Goal: Information Seeking & Learning: Understand process/instructions

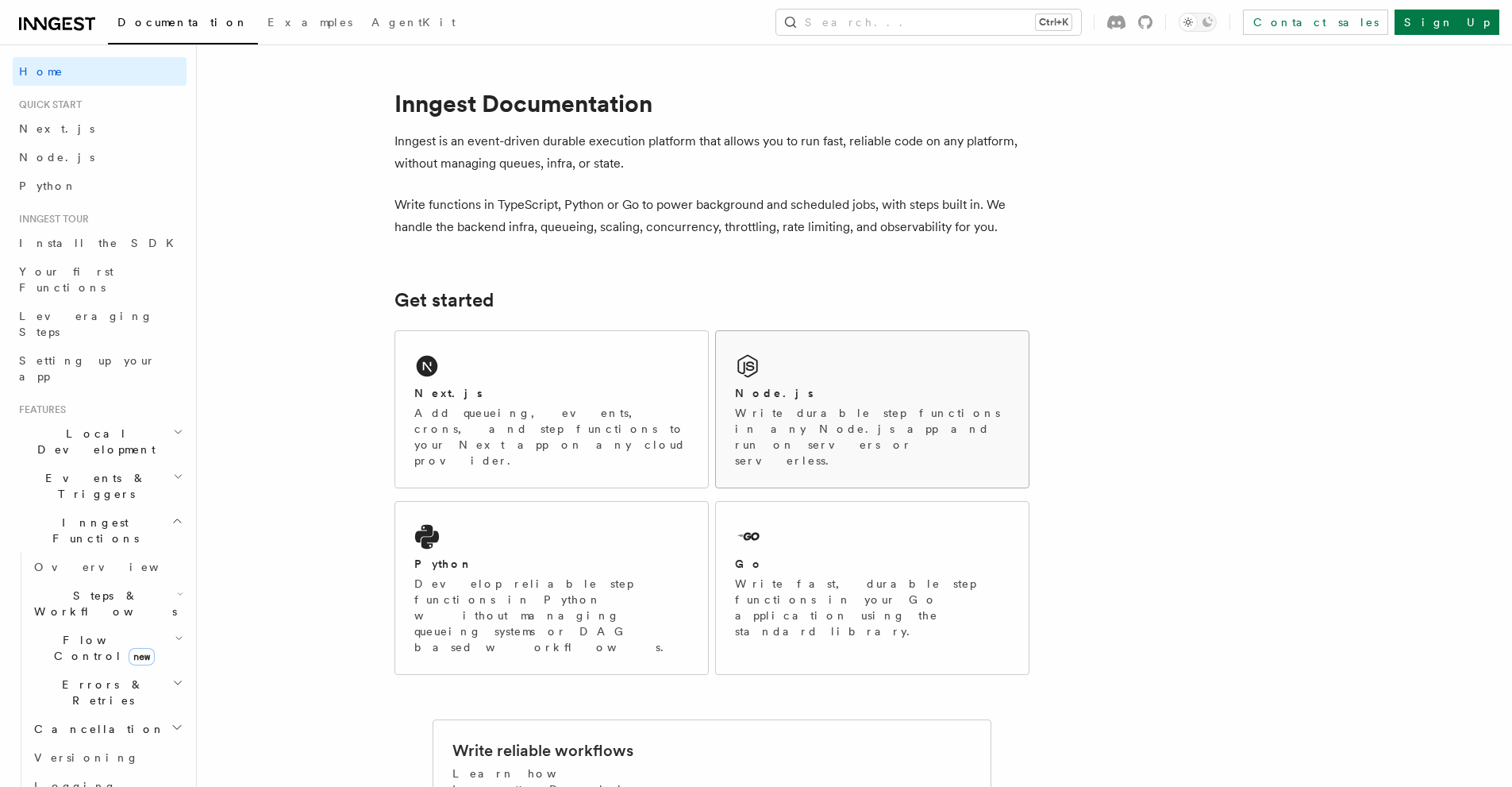
click at [888, 379] on div "Node.js Write durable step functions in any Node.js app and run on servers or s…" at bounding box center [872, 409] width 313 height 157
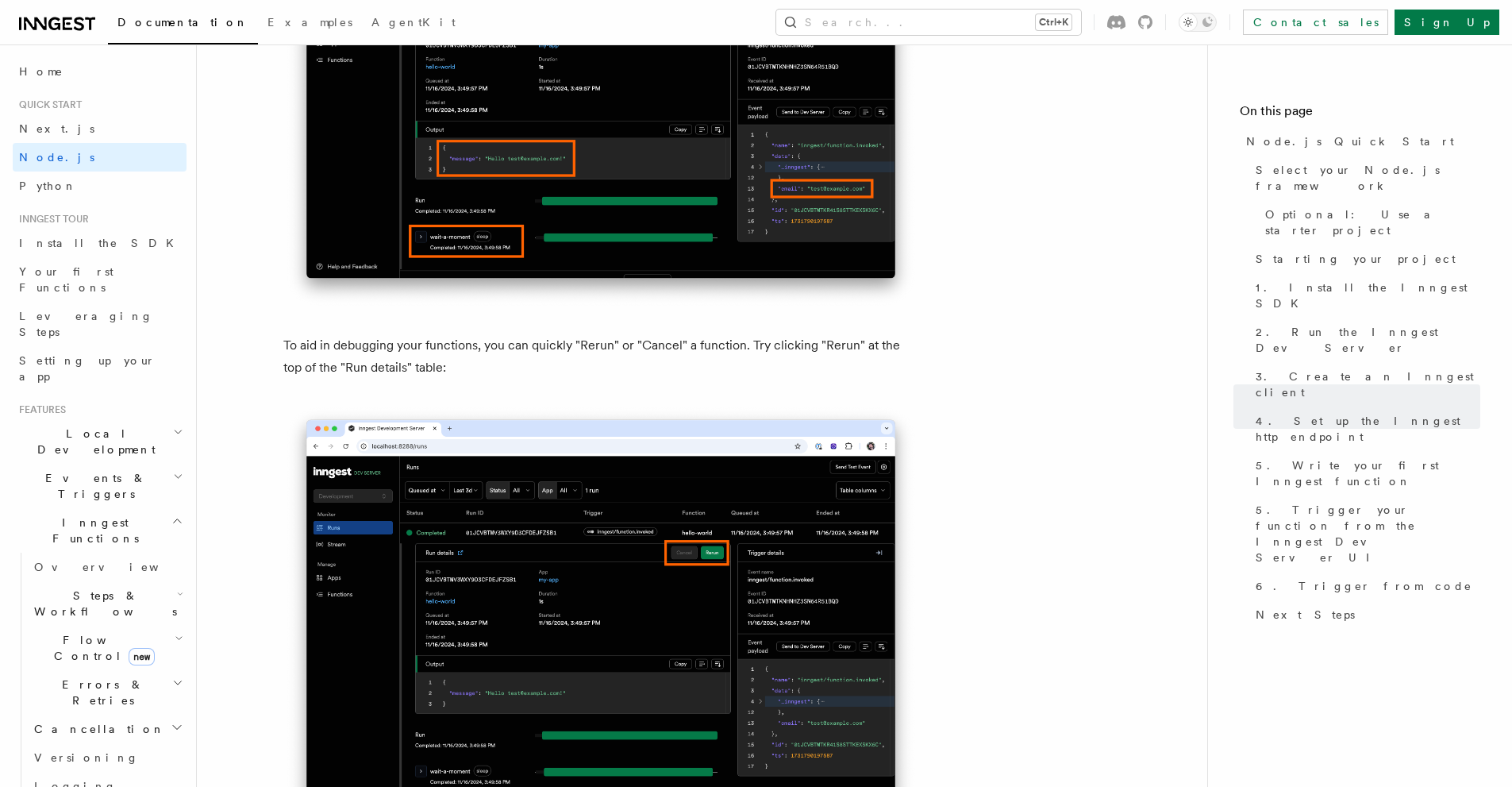
scroll to position [7145, 0]
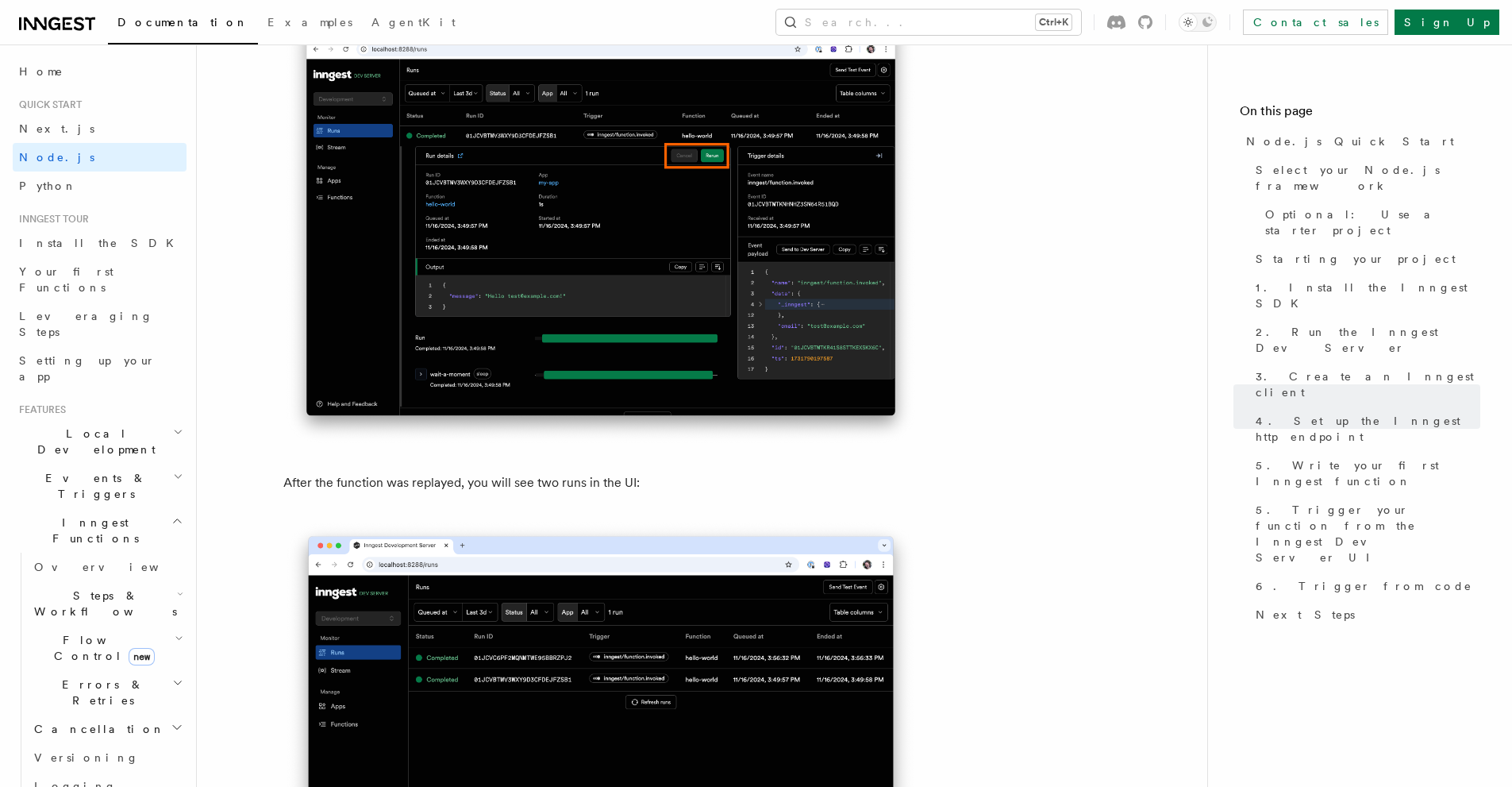
click at [101, 248] on link "Install the SDK" at bounding box center [100, 243] width 174 height 28
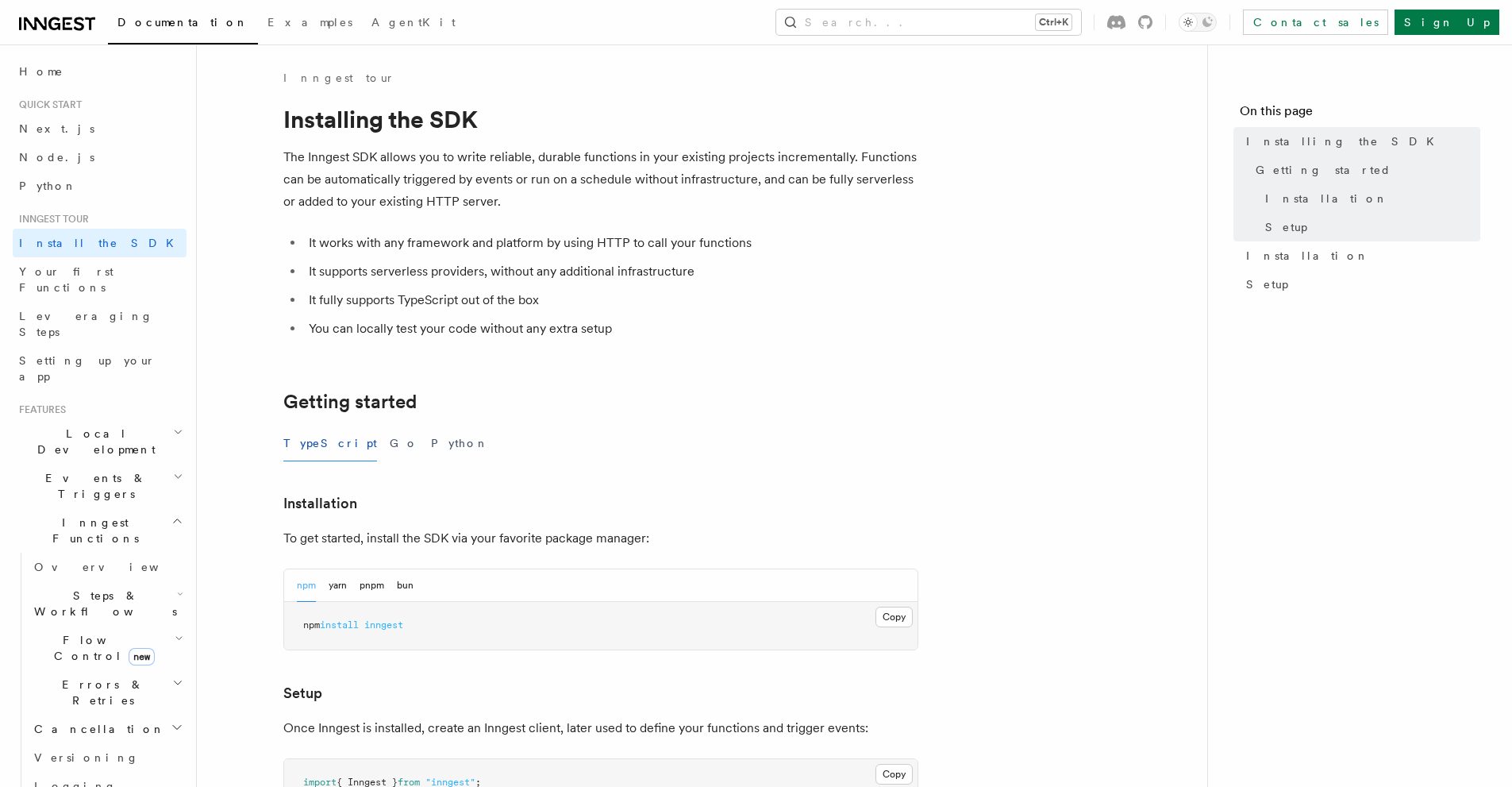
scroll to position [159, 0]
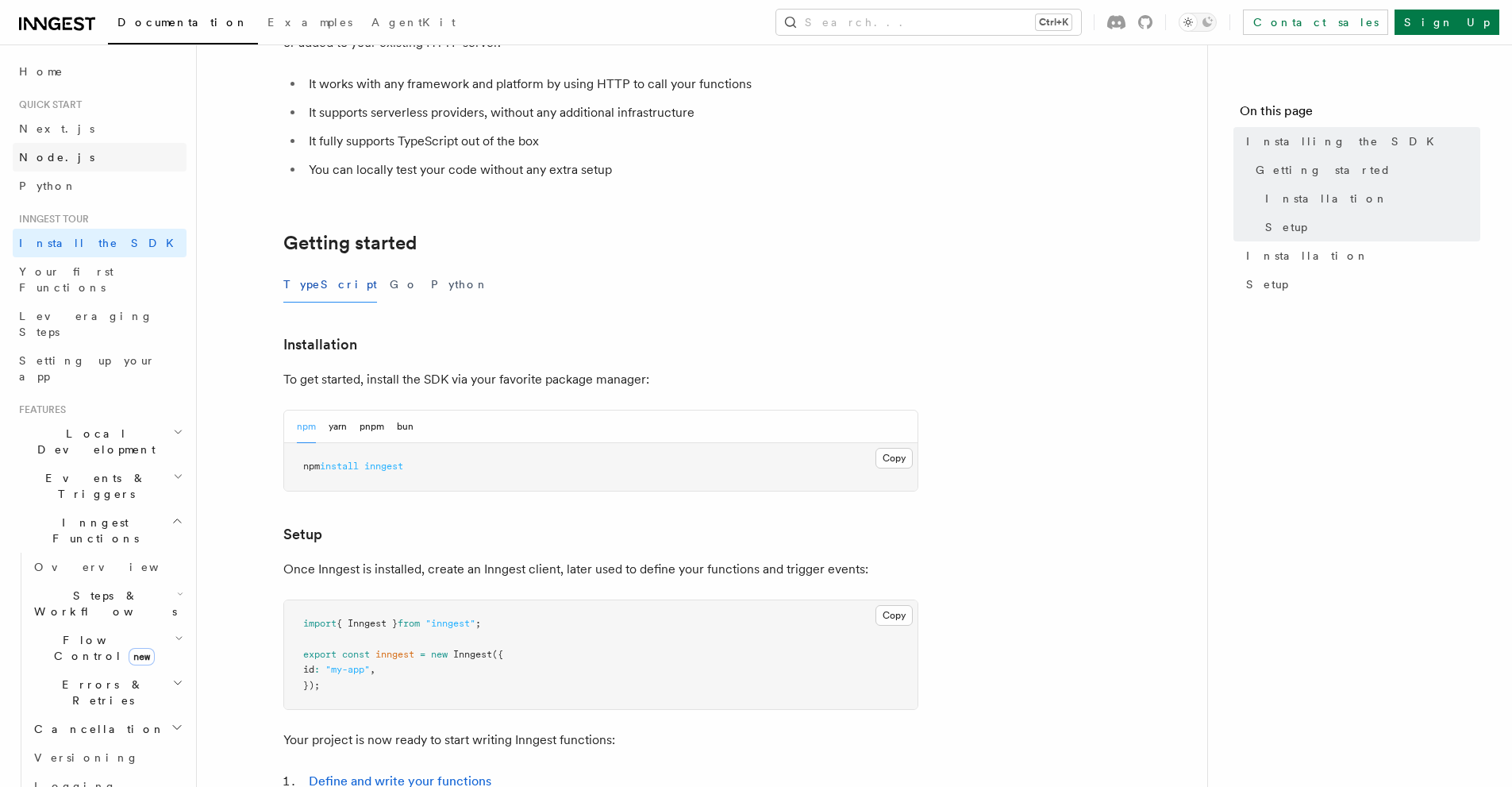
click at [95, 149] on link "Node.js" at bounding box center [100, 157] width 174 height 28
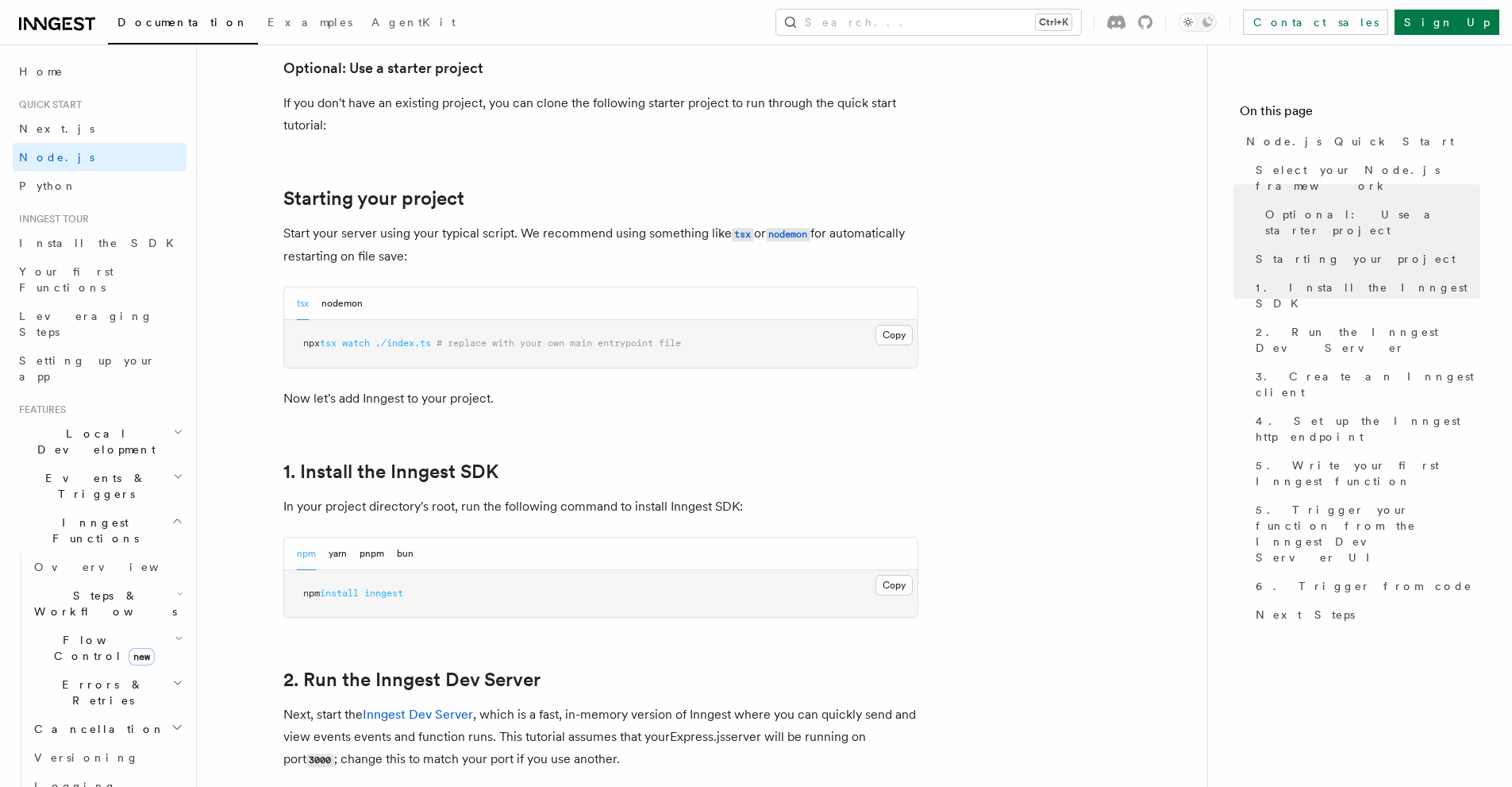
scroll to position [873, 0]
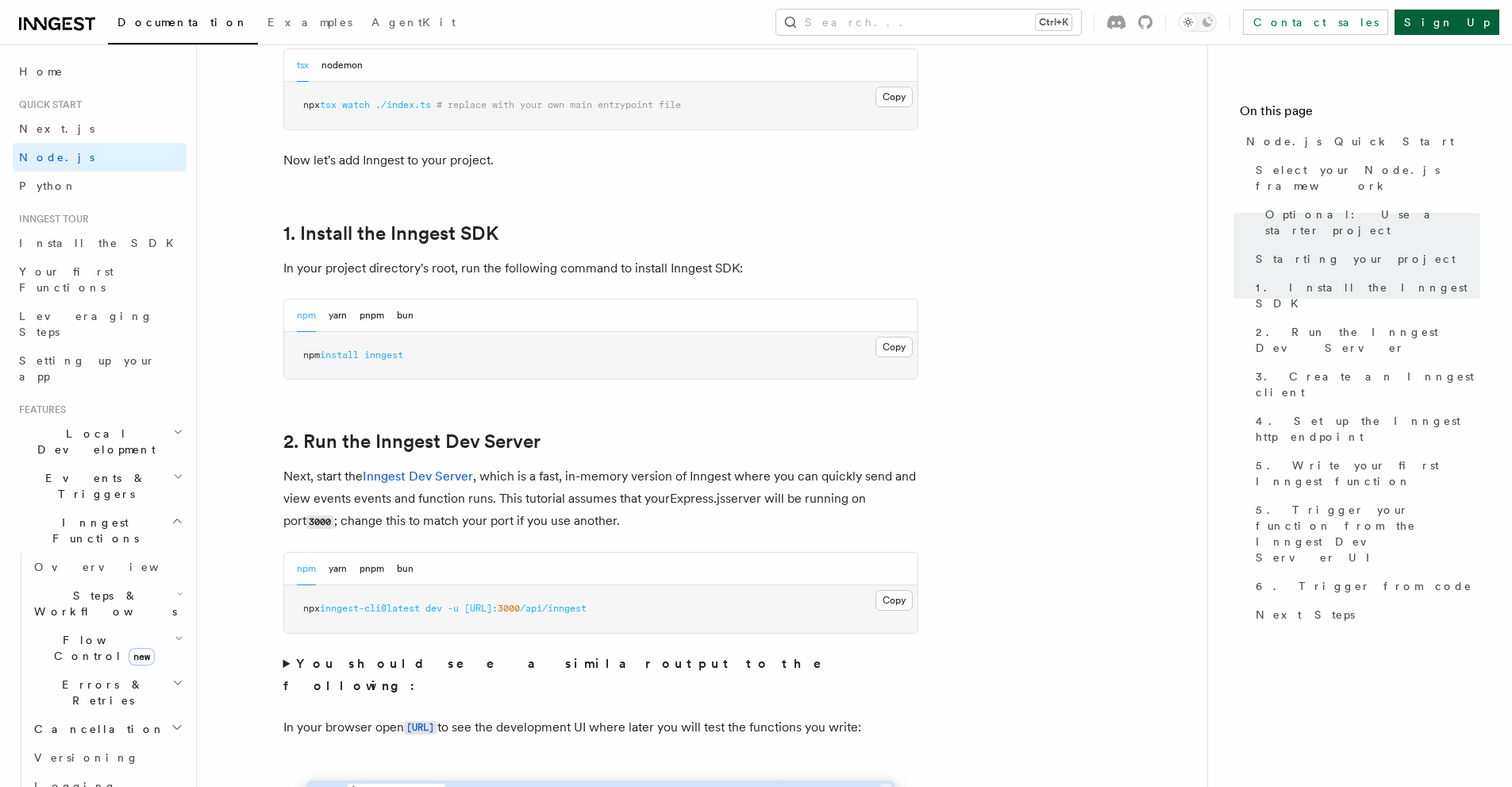
click at [1459, 19] on link "Sign Up" at bounding box center [1447, 22] width 105 height 26
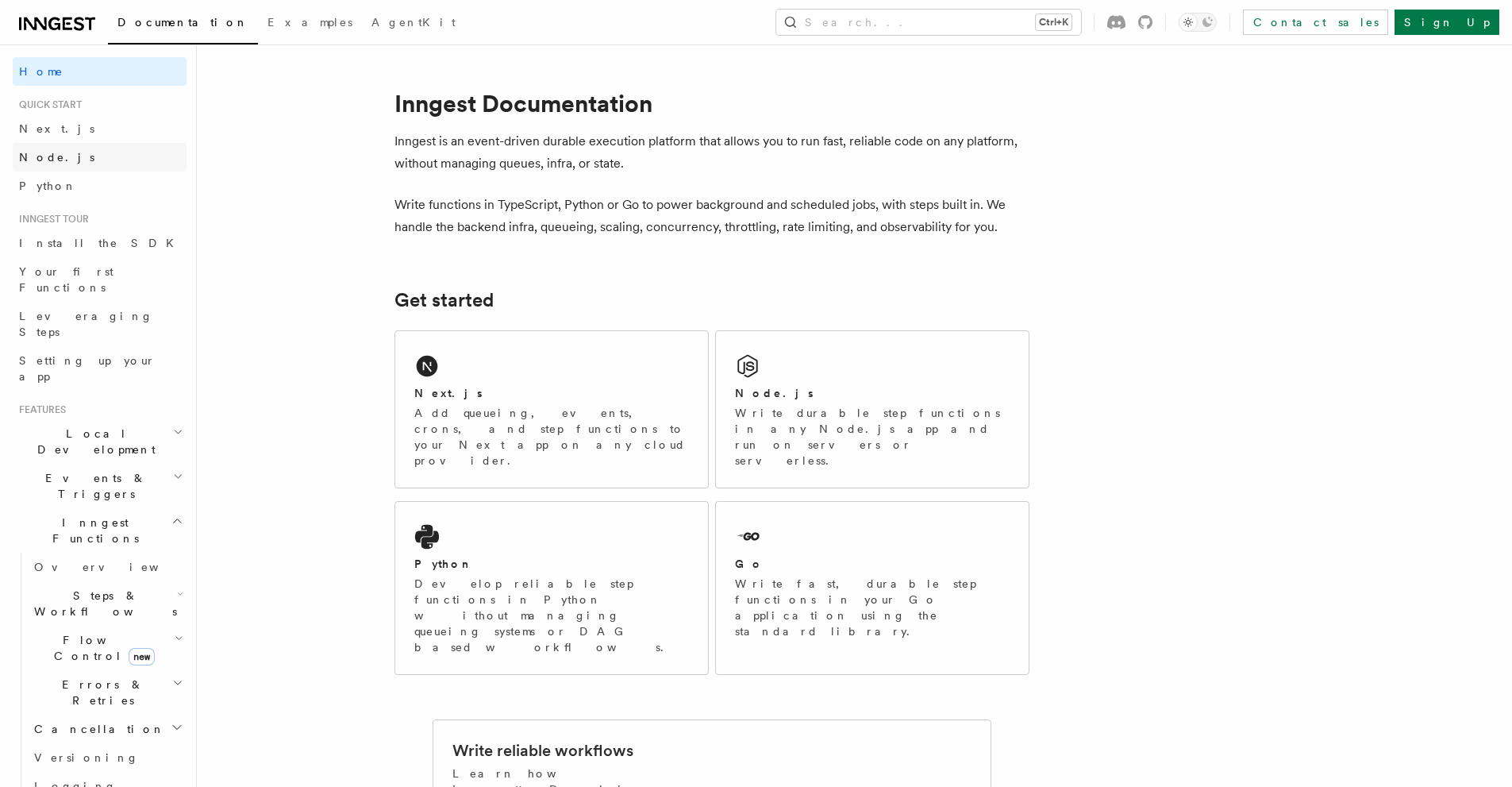
click at [114, 167] on link "Node.js" at bounding box center [100, 157] width 174 height 28
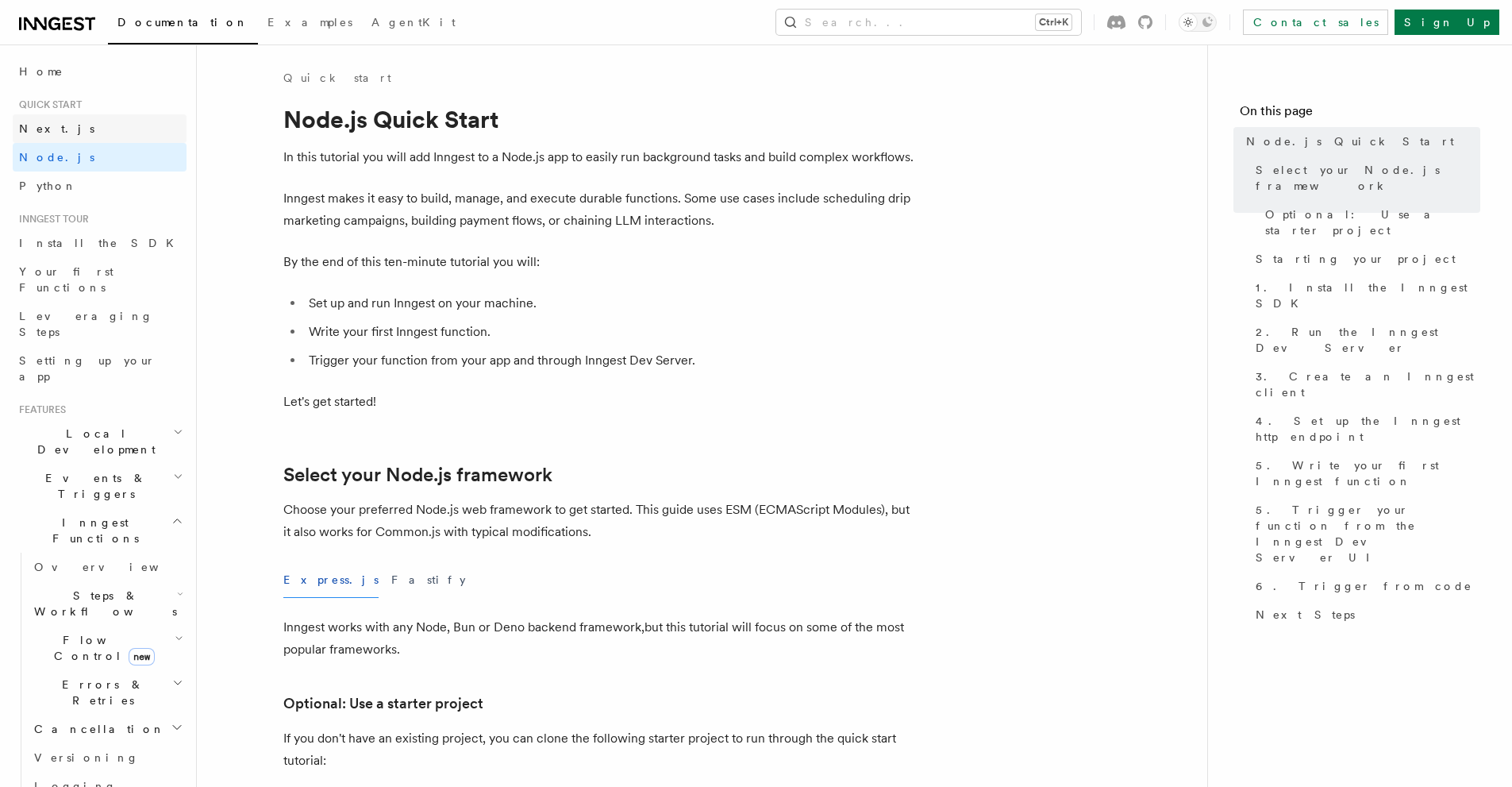
click at [103, 122] on link "Next.js" at bounding box center [100, 129] width 174 height 28
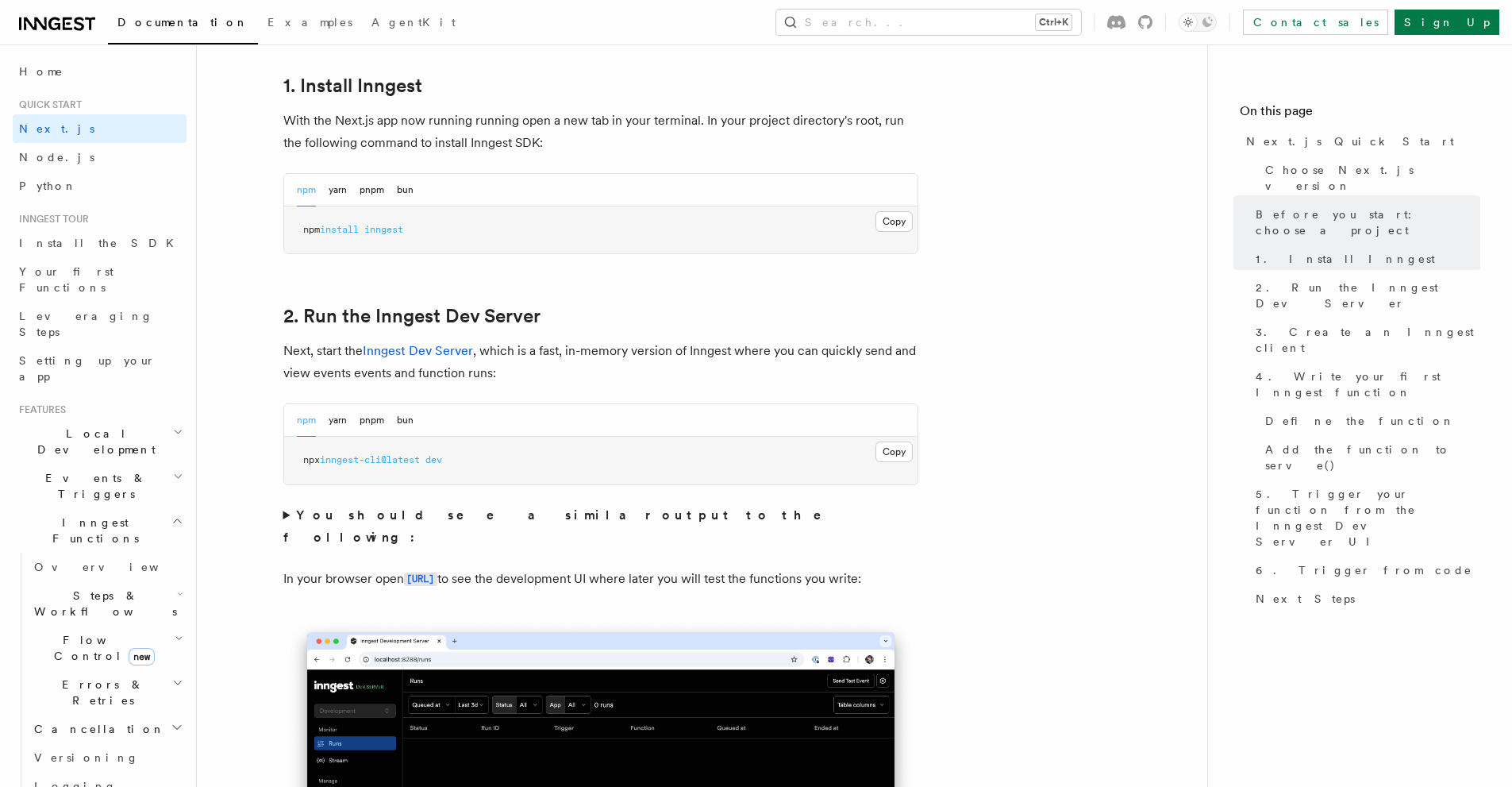
scroll to position [952, 0]
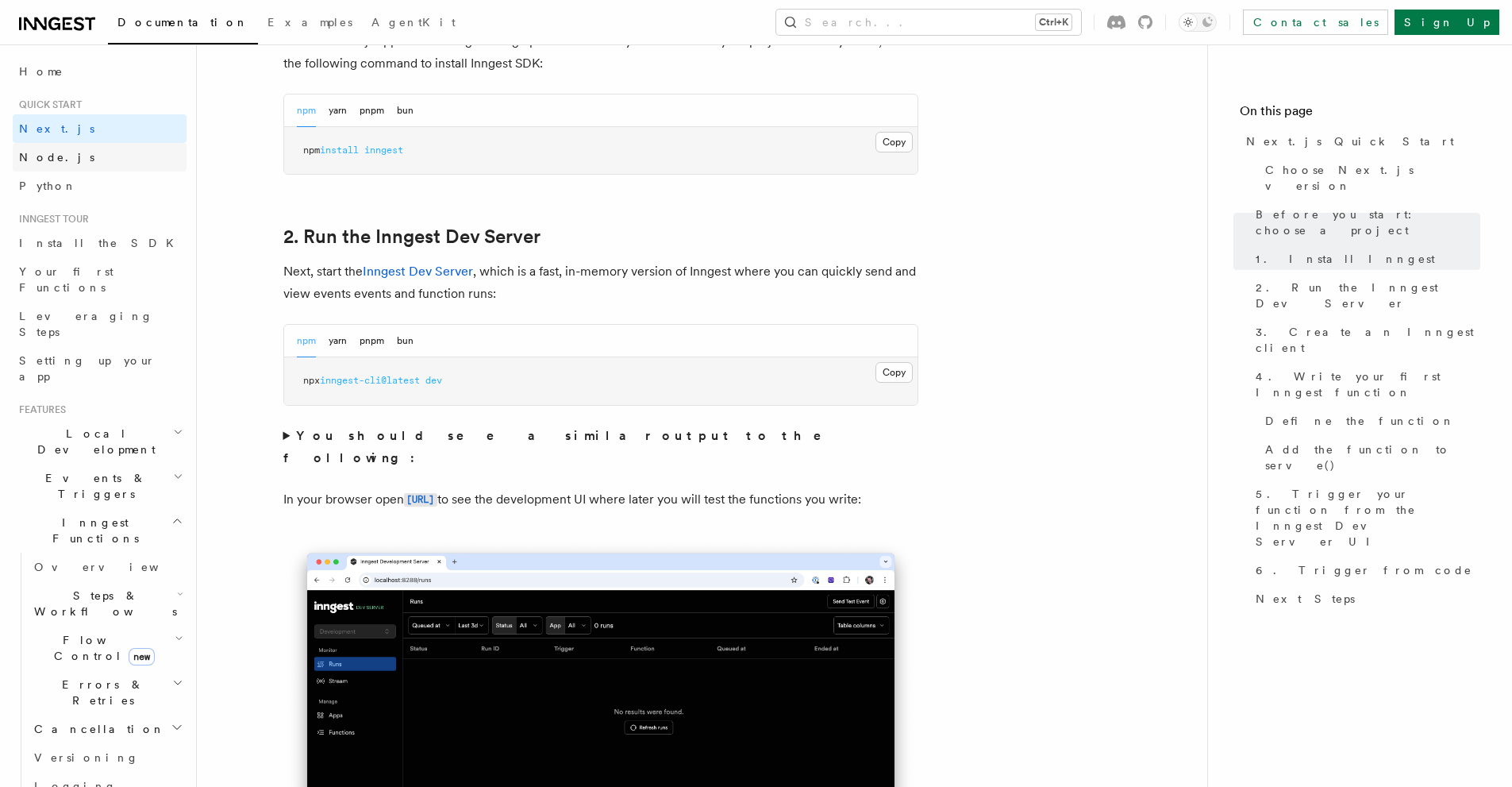
click at [118, 159] on link "Node.js" at bounding box center [100, 157] width 174 height 28
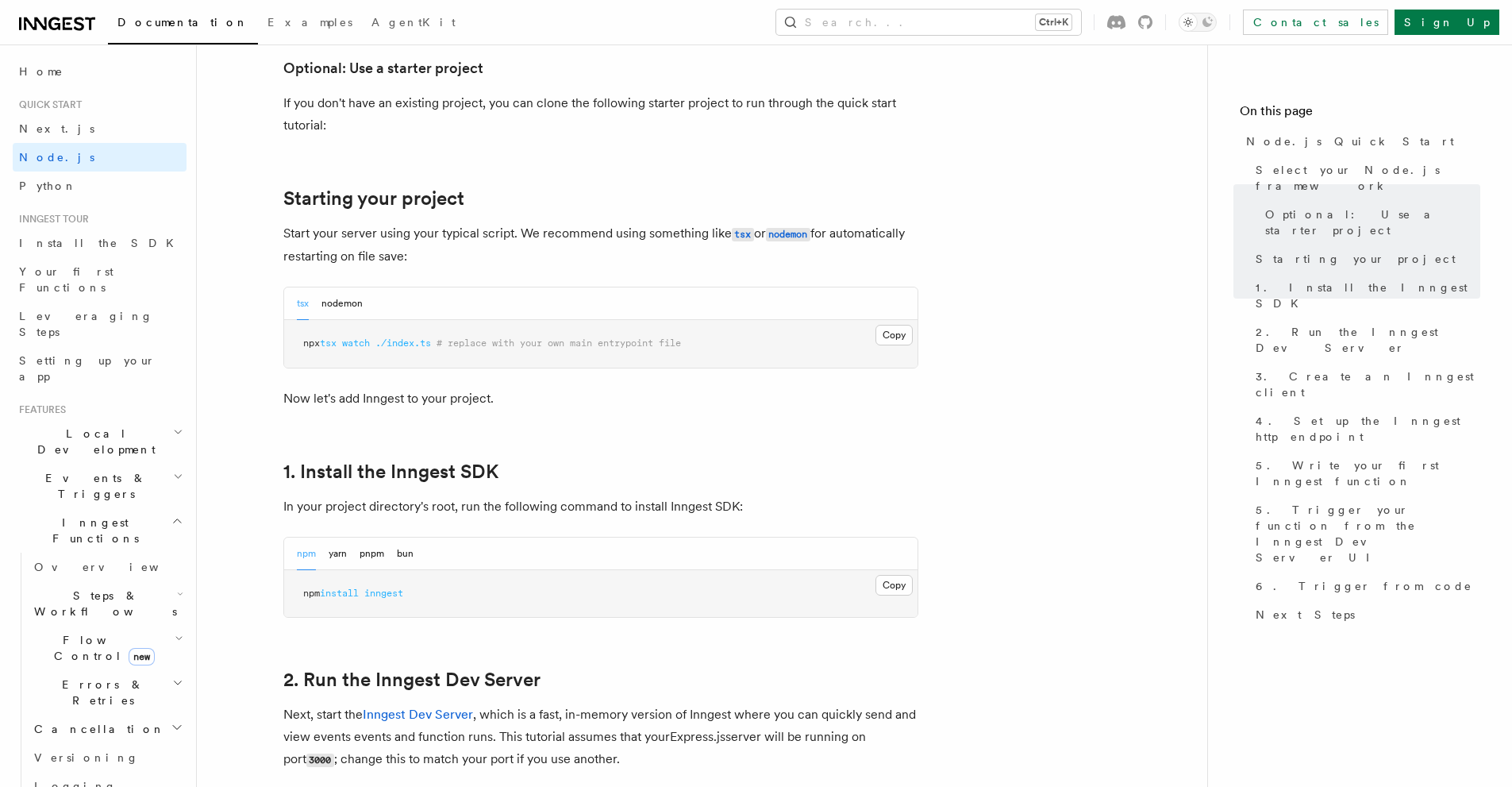
scroll to position [952, 0]
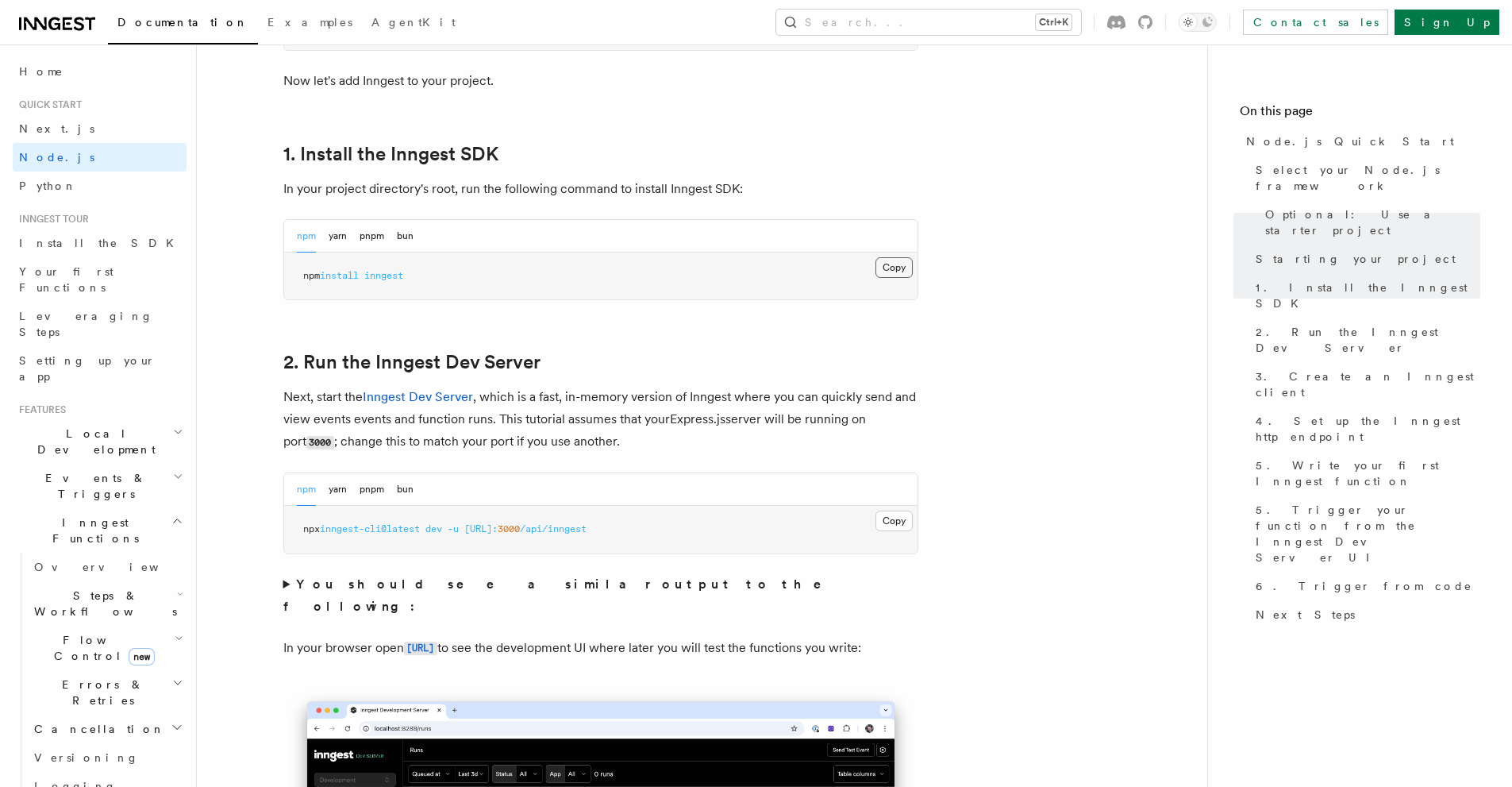
click at [891, 266] on button "Copy Copied" at bounding box center [894, 267] width 37 height 20
click at [626, 404] on p "Next, start the Inngest Dev Server , which is a fast, in-memory version of Inng…" at bounding box center [601, 420] width 635 height 68
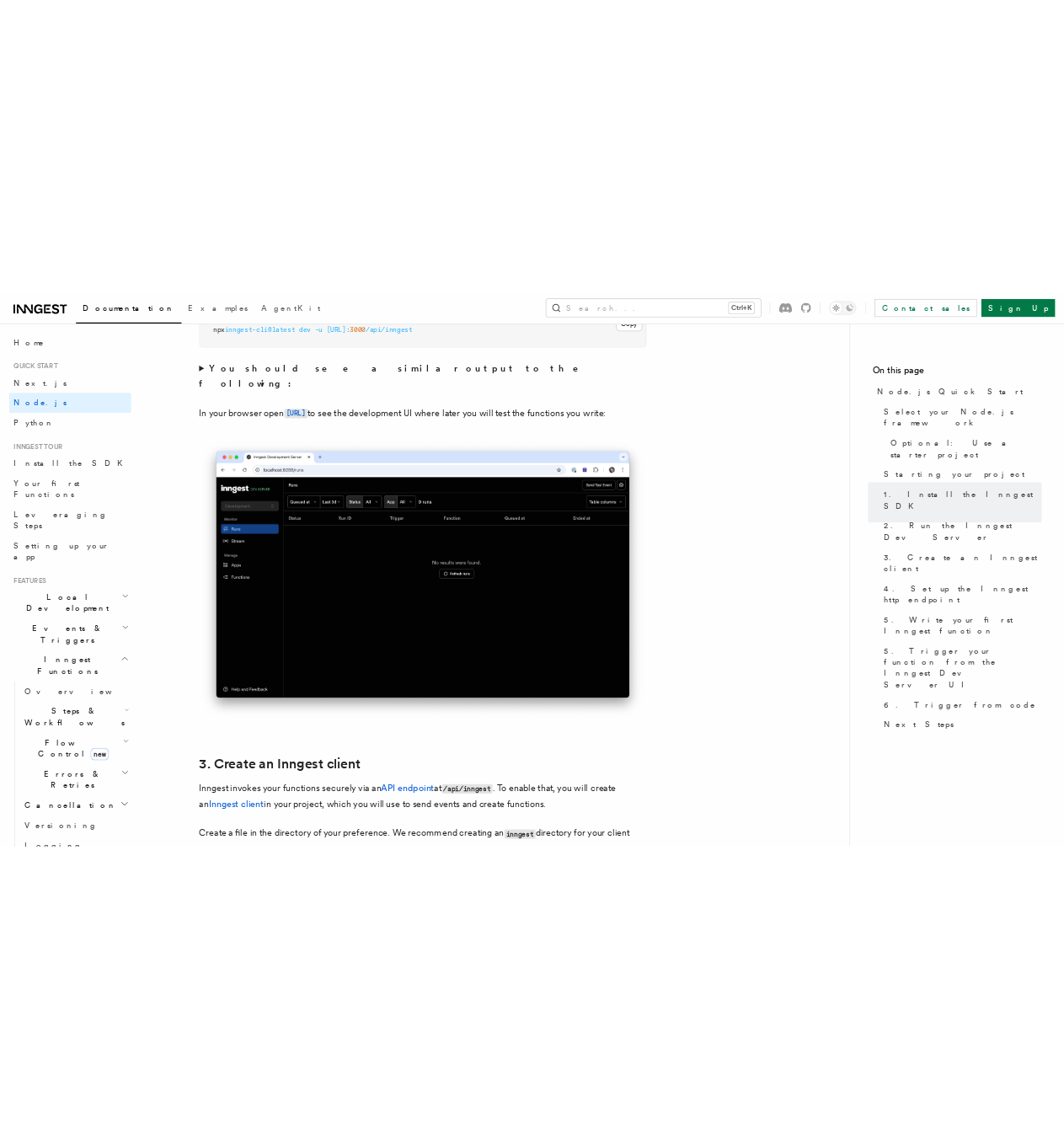
scroll to position [1264, 0]
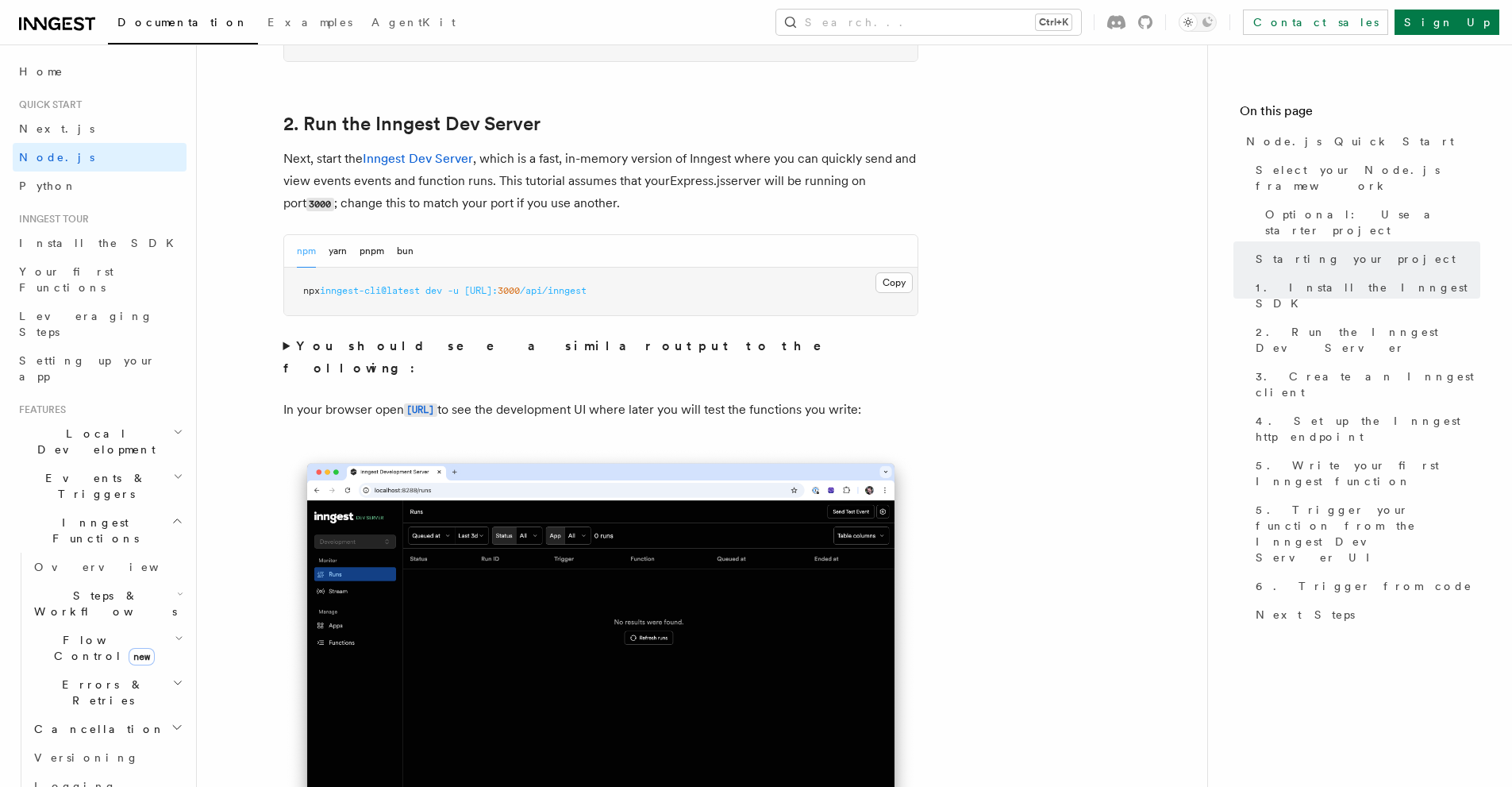
click at [285, 348] on summary "You should see a similar output to the following:" at bounding box center [601, 357] width 635 height 44
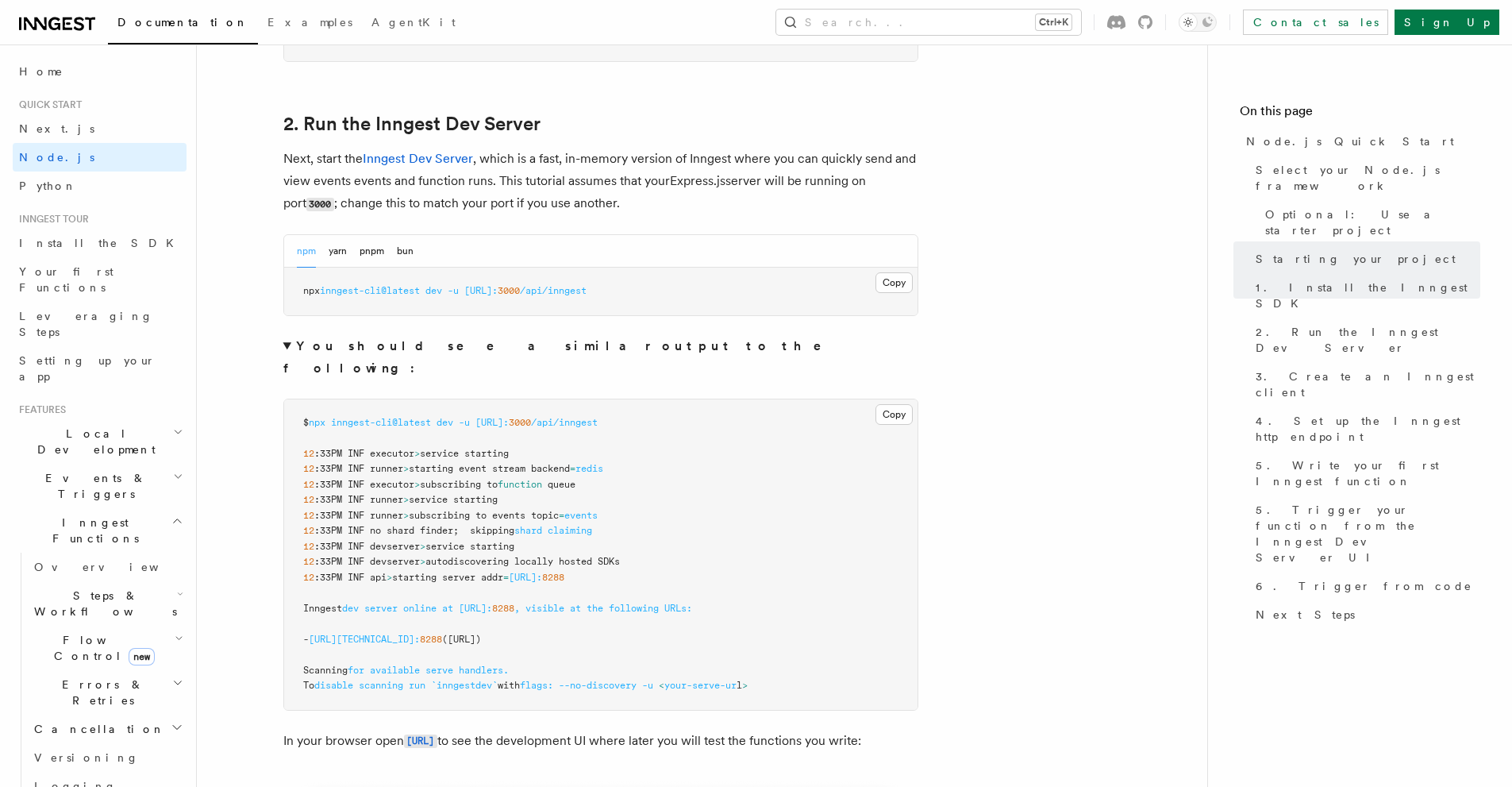
click at [290, 345] on summary "You should see a similar output to the following:" at bounding box center [601, 357] width 635 height 44
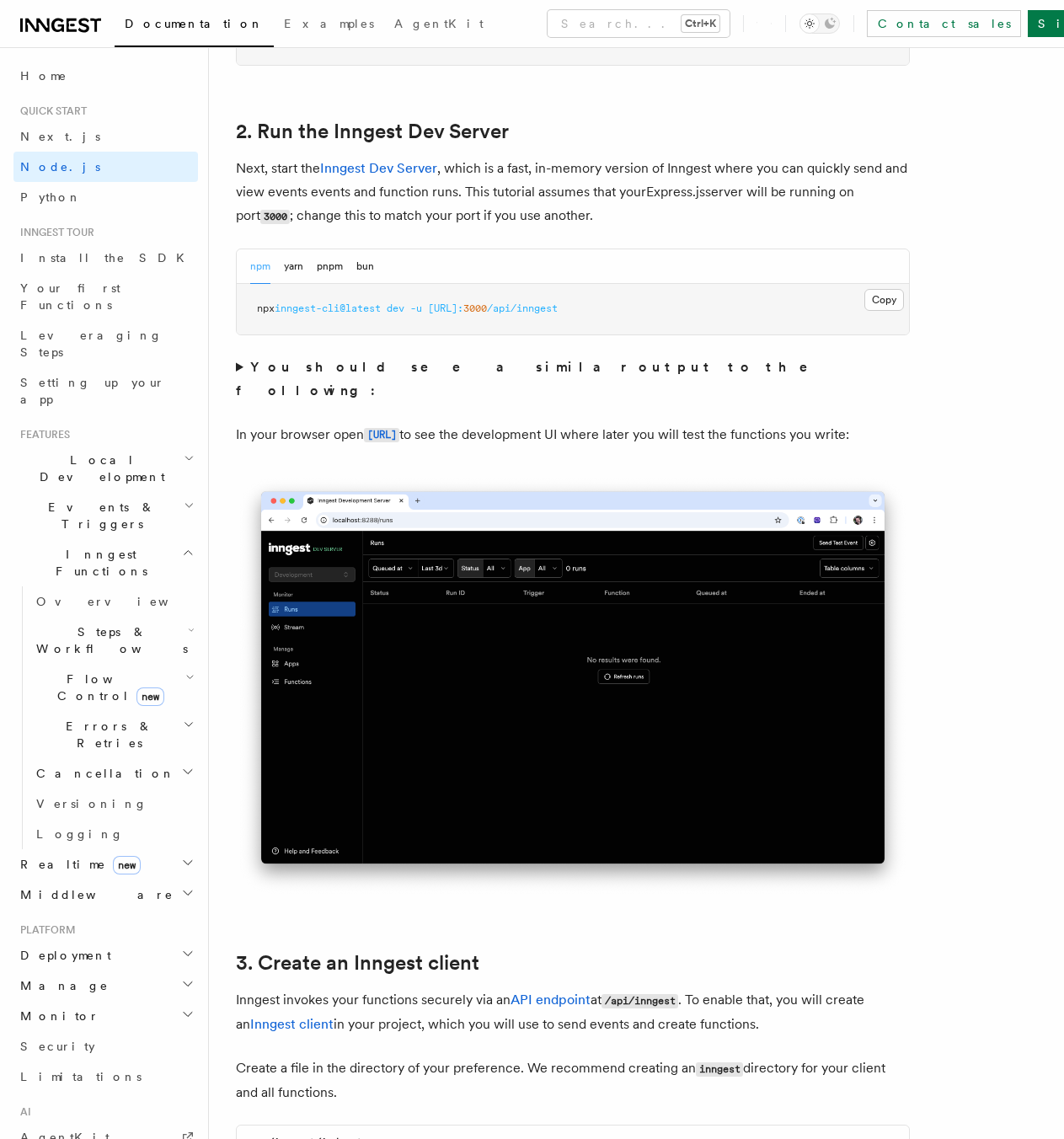
click at [428, 308] on span at bounding box center [424, 309] width 6 height 11
click at [351, 311] on span "inngest-cli@latest" at bounding box center [327, 309] width 106 height 11
drag, startPoint x: 252, startPoint y: 310, endPoint x: 310, endPoint y: 307, distance: 58.1
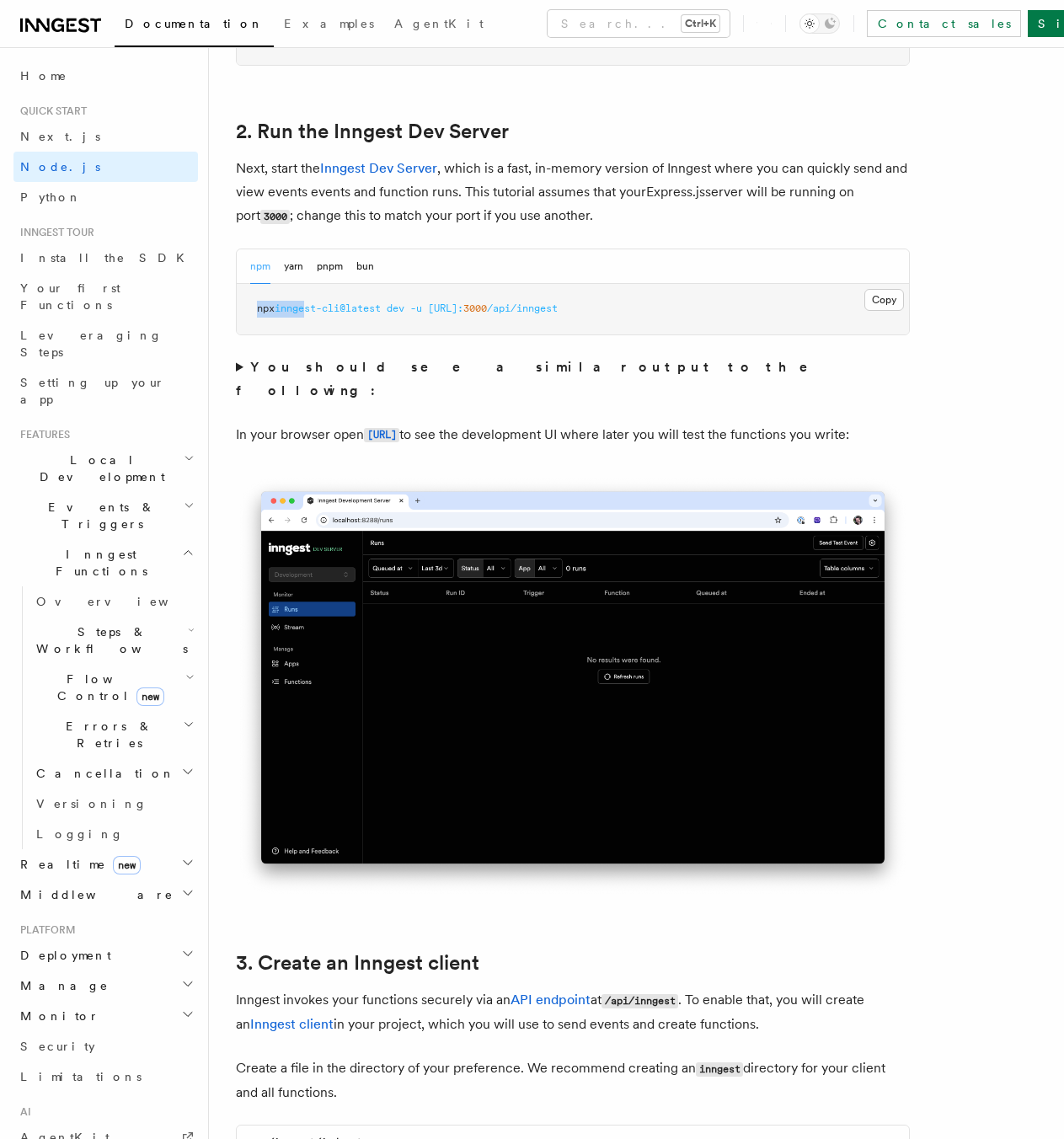
click at [310, 307] on pre "npx inngest-cli@latest dev -u [URL]: 3000 /api/inngest" at bounding box center [573, 310] width 672 height 51
click at [310, 307] on span "inngest-cli@latest" at bounding box center [327, 309] width 106 height 11
drag, startPoint x: 279, startPoint y: 308, endPoint x: 650, endPoint y: 304, distance: 371.0
click at [650, 304] on pre "npx inngest-cli@latest dev -u [URL]: 3000 /api/inngest" at bounding box center [573, 310] width 672 height 51
copy span "inngest-cli@latest dev -u [URL]: 3000 /api/inngest"
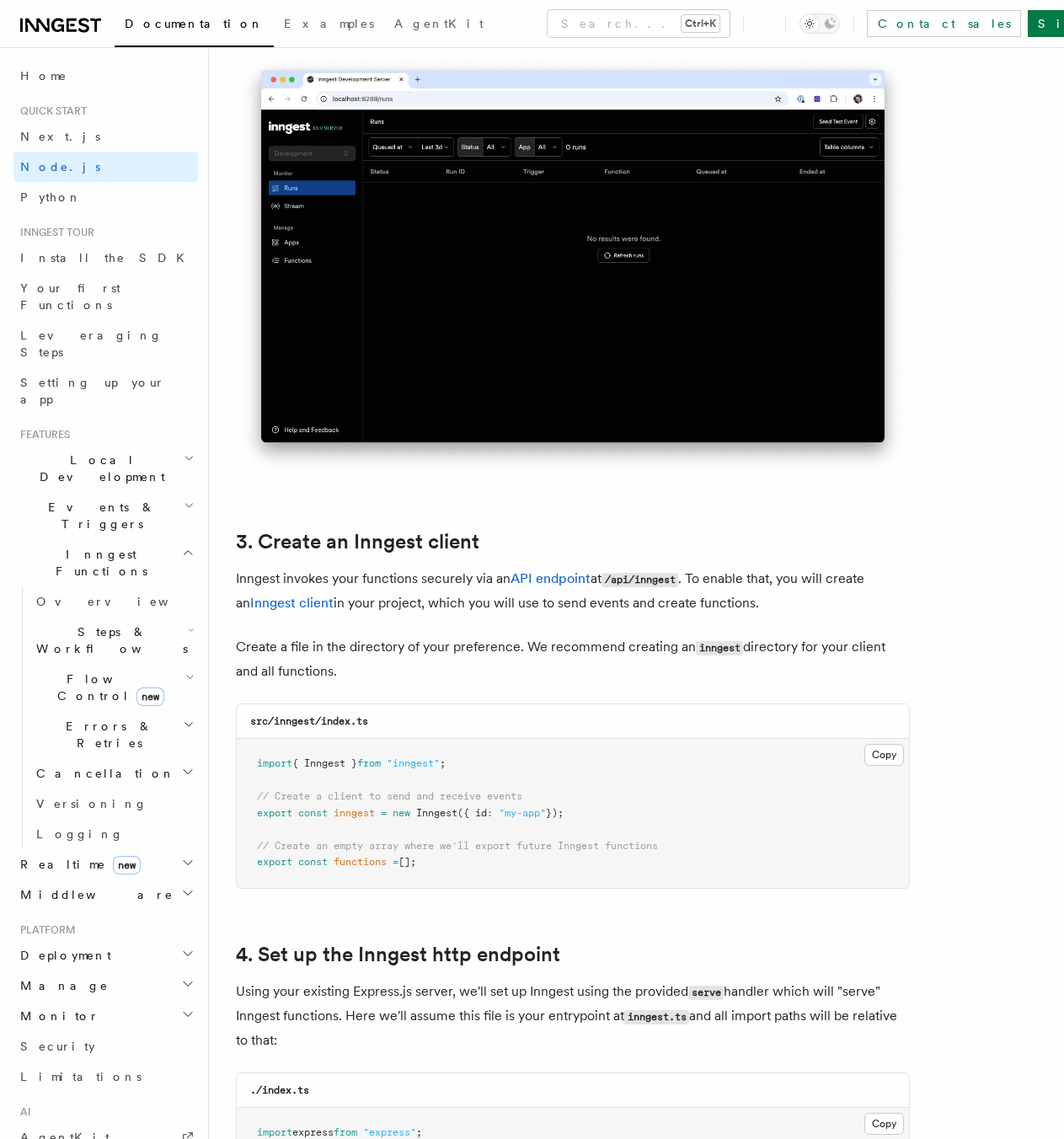
scroll to position [1853, 0]
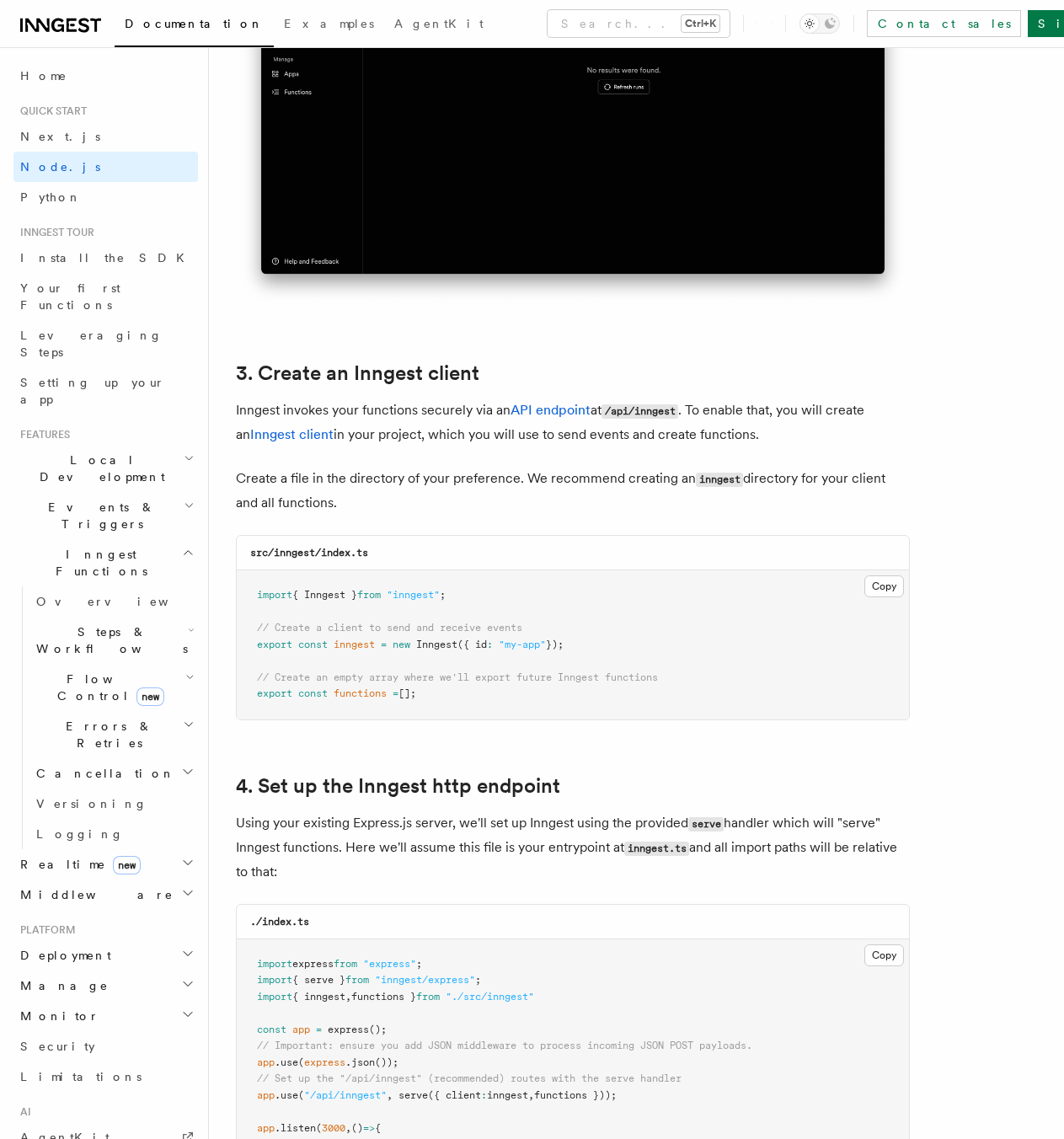
click at [489, 619] on pre "import { Inngest } from "inngest" ; // Create a client to send and receive even…" at bounding box center [573, 645] width 672 height 149
drag, startPoint x: 428, startPoint y: 690, endPoint x: 257, endPoint y: 589, distance: 198.6
click at [257, 589] on pre "import { Inngest } from "inngest" ; // Create a client to send and receive even…" at bounding box center [573, 645] width 672 height 149
copy code "import { Inngest } from "inngest" ; // Create a client to send and receive even…"
click at [363, 698] on span "functions" at bounding box center [360, 694] width 53 height 11
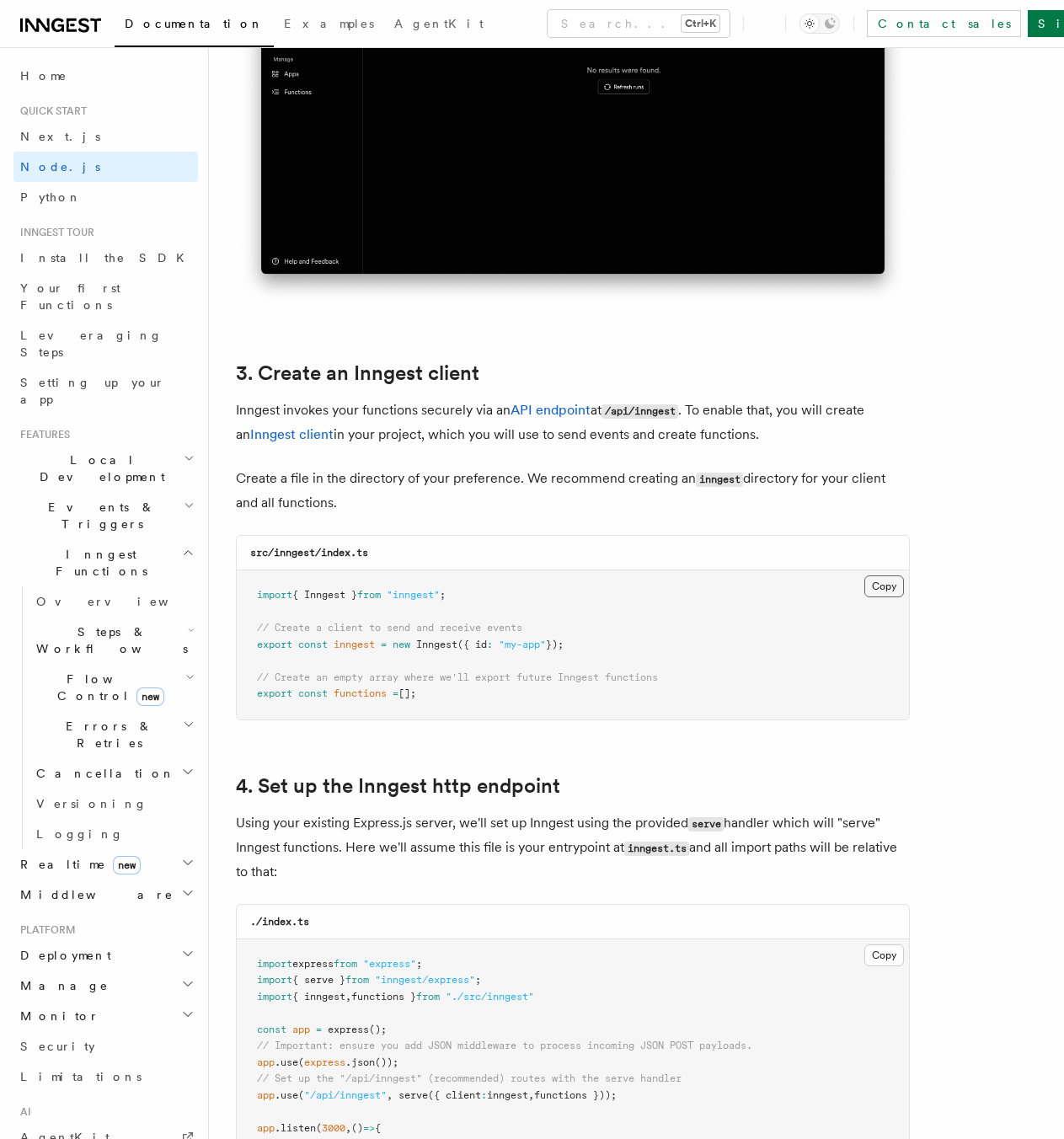
click at [868, 580] on button "Copy Copied" at bounding box center [884, 586] width 40 height 22
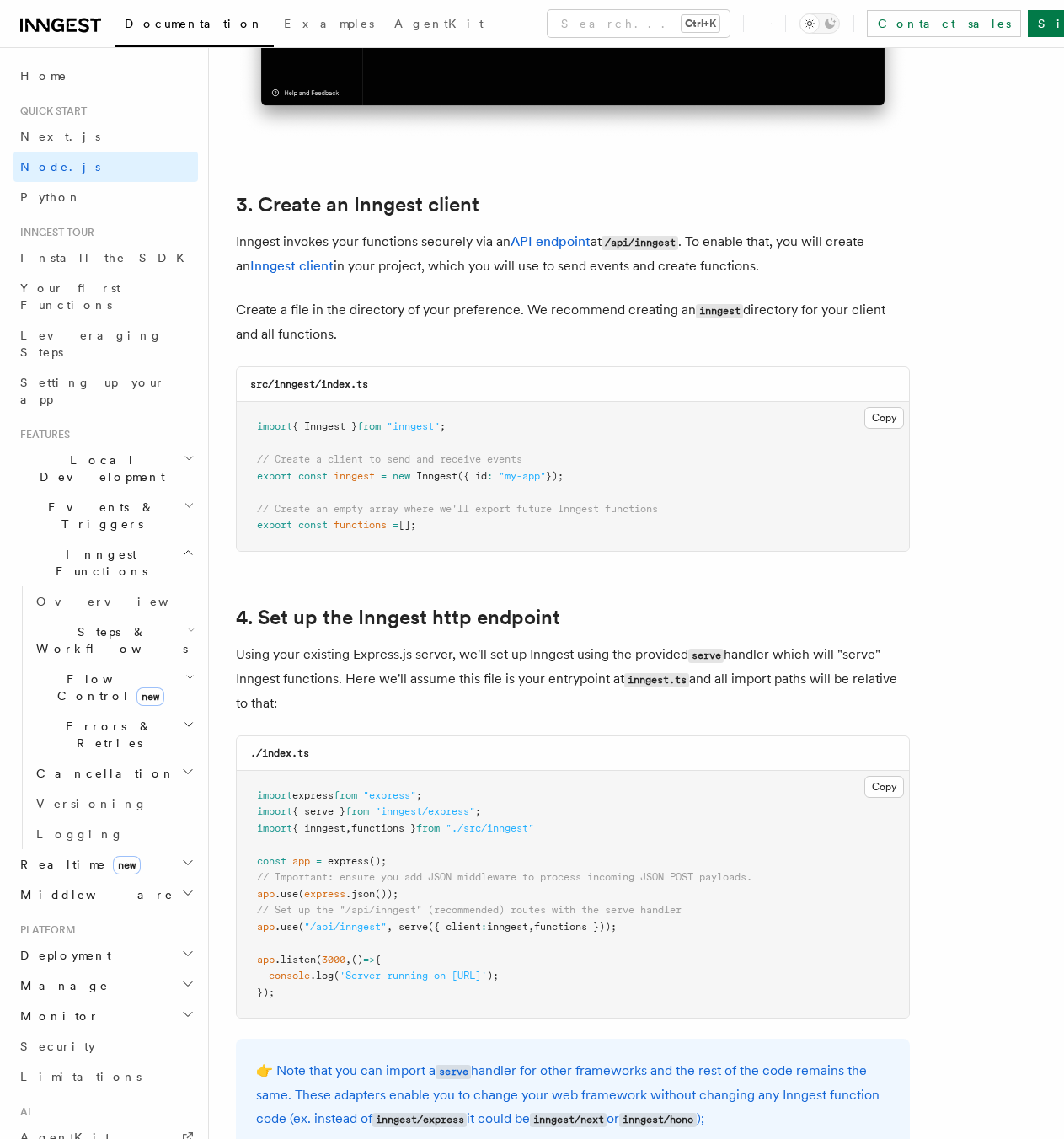
scroll to position [1769, 0]
